Goal: Register for event/course

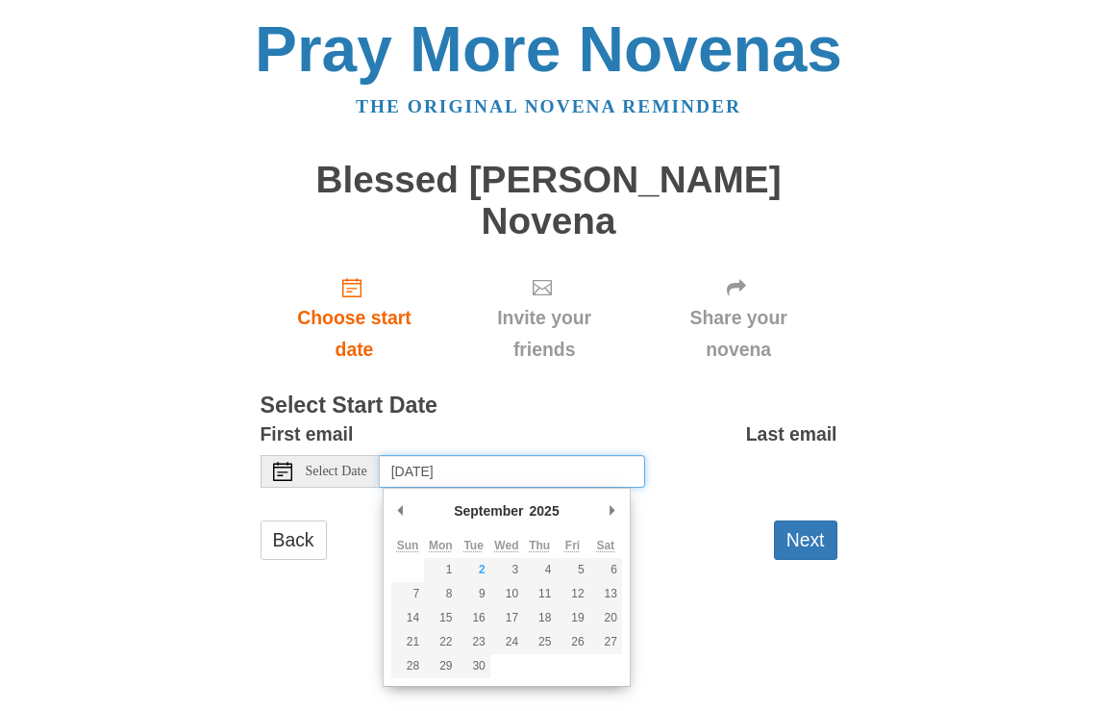
click at [514, 478] on input "[DATE]" at bounding box center [512, 471] width 265 height 33
type input "[DATE]"
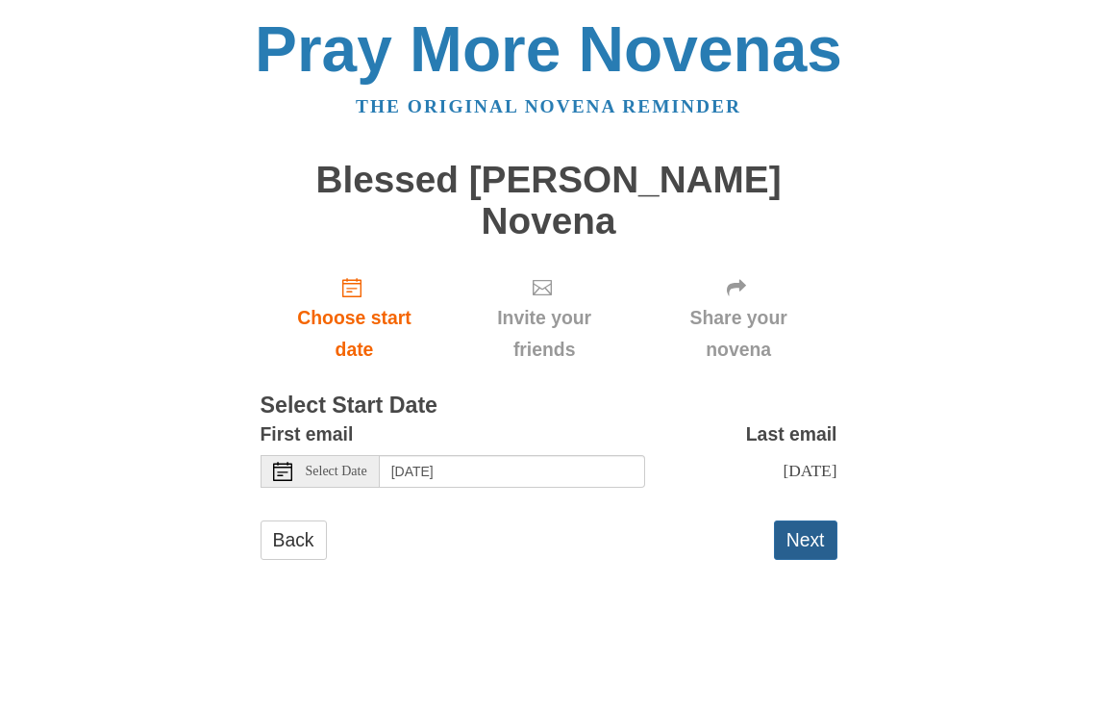
click at [800, 555] on button "Next" at bounding box center [805, 539] width 63 height 39
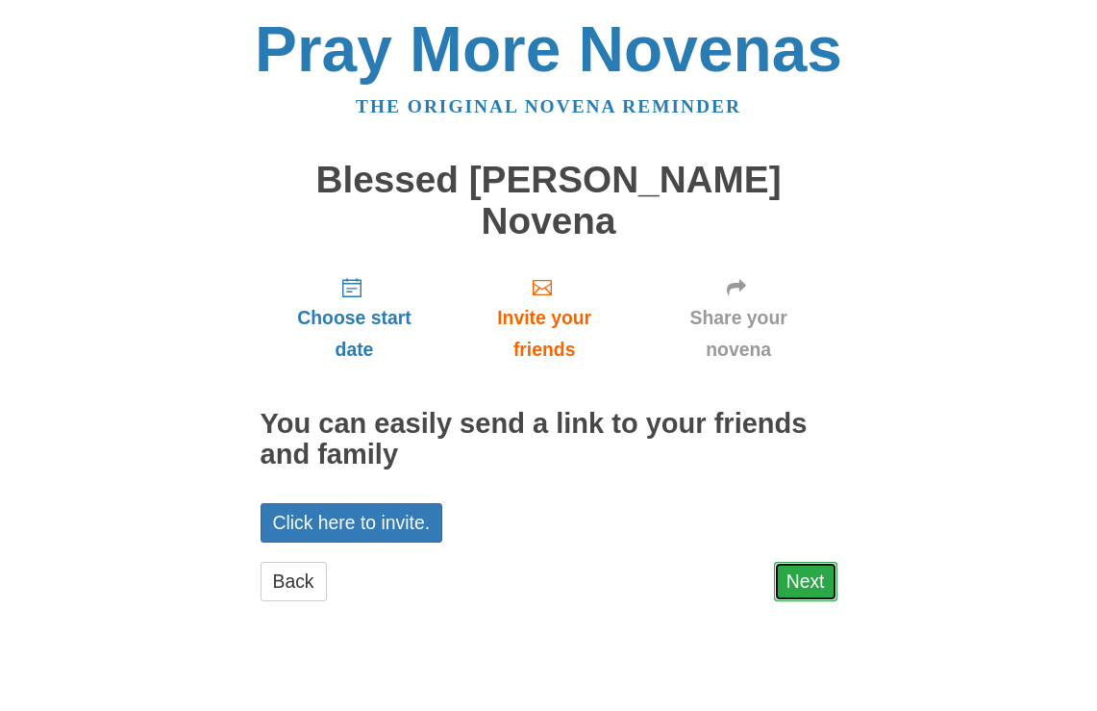
click at [804, 573] on link "Next" at bounding box center [805, 580] width 63 height 39
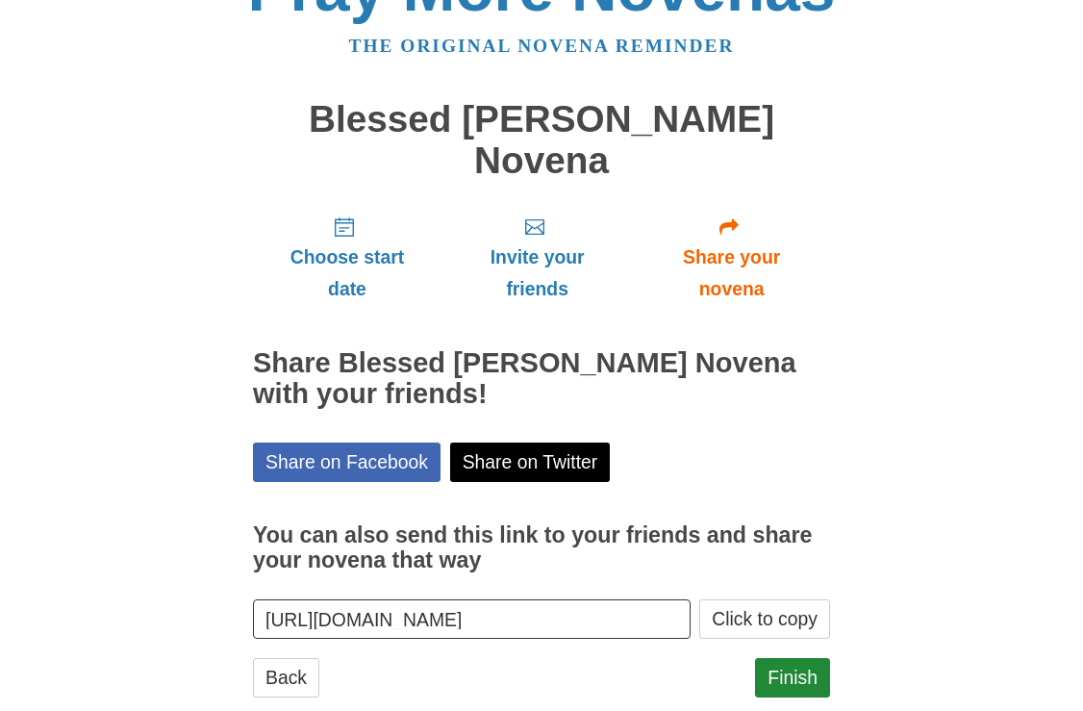
scroll to position [103, 0]
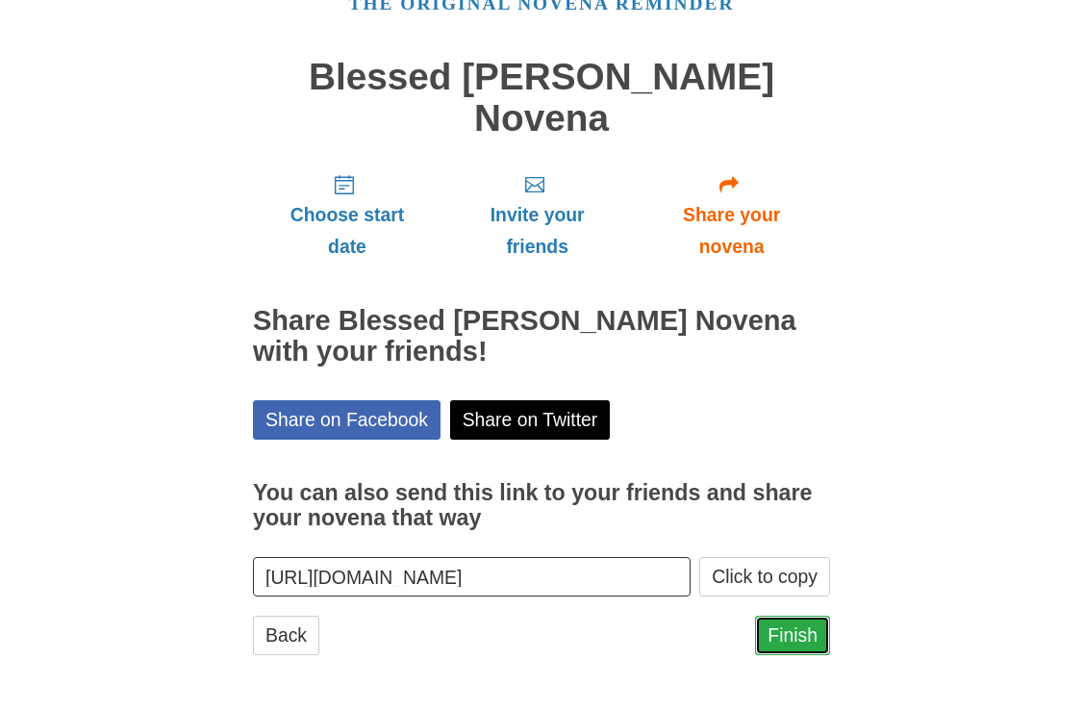
click at [804, 626] on link "Finish" at bounding box center [792, 634] width 75 height 39
